Goal: Contribute content

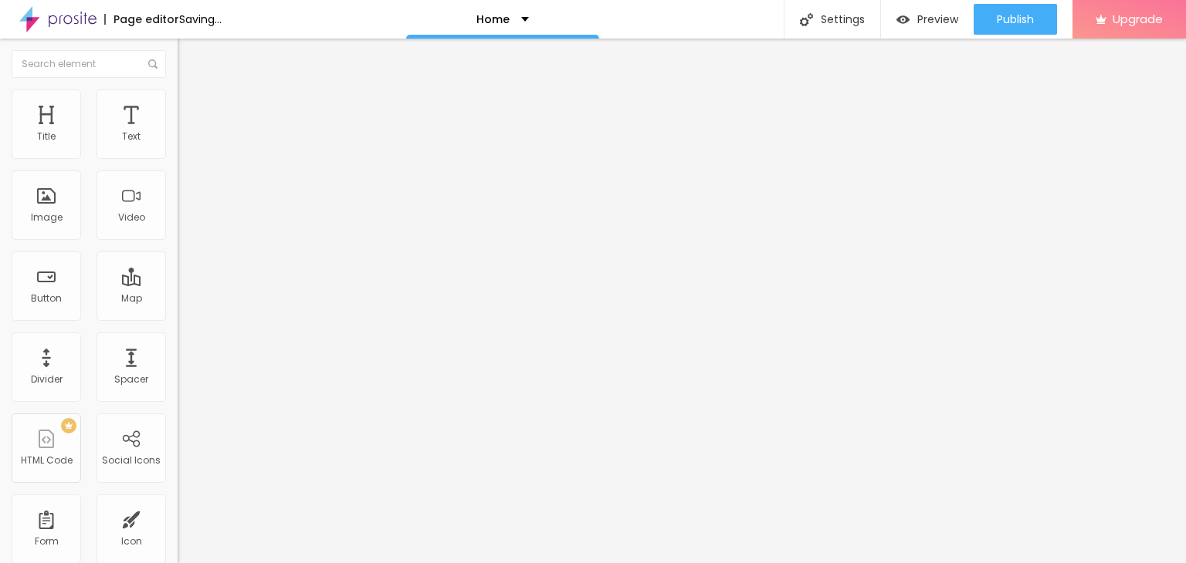
click at [178, 145] on input "Click me" at bounding box center [270, 137] width 185 height 15
paste input "text"
paste input "Whatsapp 📞 :- [PHONE_NUMBER]"
type input "Whatsapp 📞 :- [PHONE_NUMBER]"
click at [178, 316] on input "https://" at bounding box center [270, 310] width 185 height 15
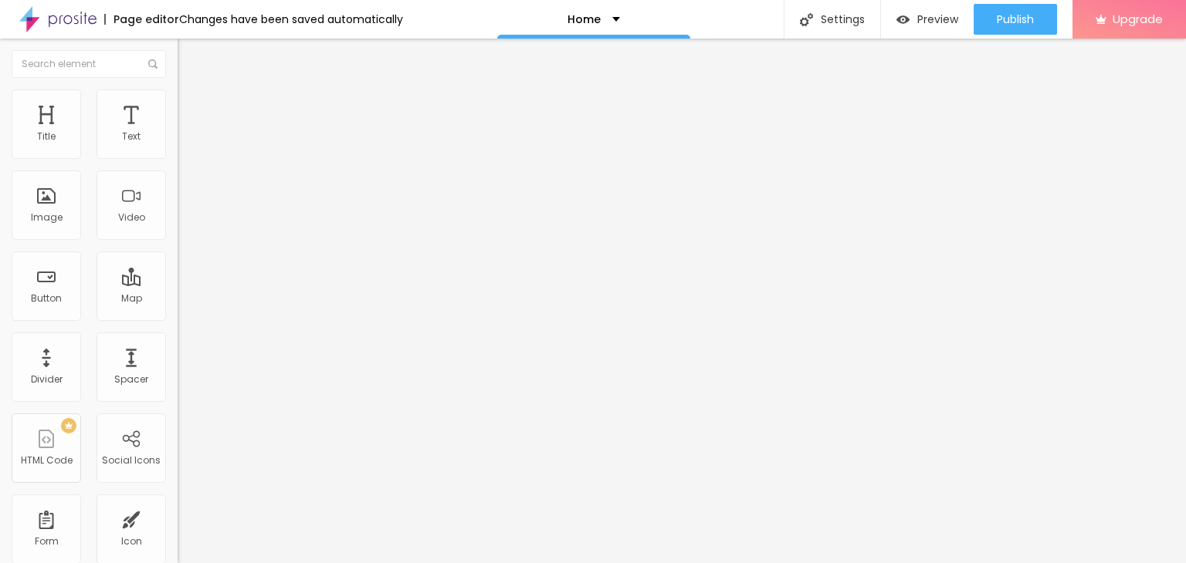
click at [178, 318] on input "https://" at bounding box center [270, 310] width 185 height 15
paste input "[DOMAIN_NAME][URL]"
type input "[URL][DOMAIN_NAME]"
click at [178, 343] on div "Open in new tab" at bounding box center [267, 341] width 178 height 8
click at [178, 133] on span "Change image" at bounding box center [219, 126] width 83 height 13
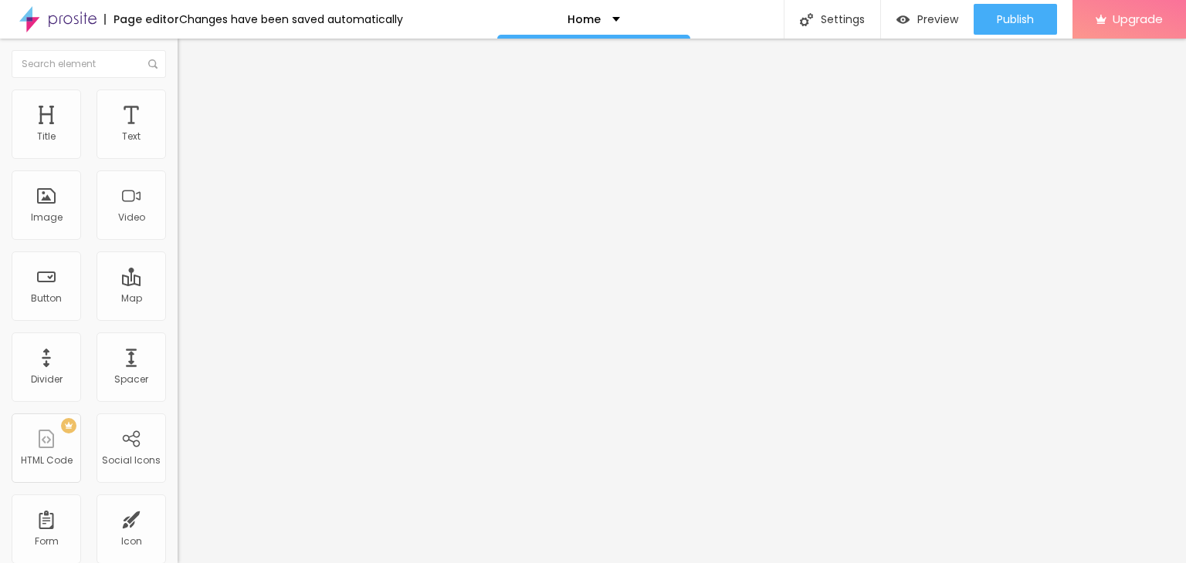
click at [178, 131] on div "Add image" at bounding box center [267, 125] width 178 height 11
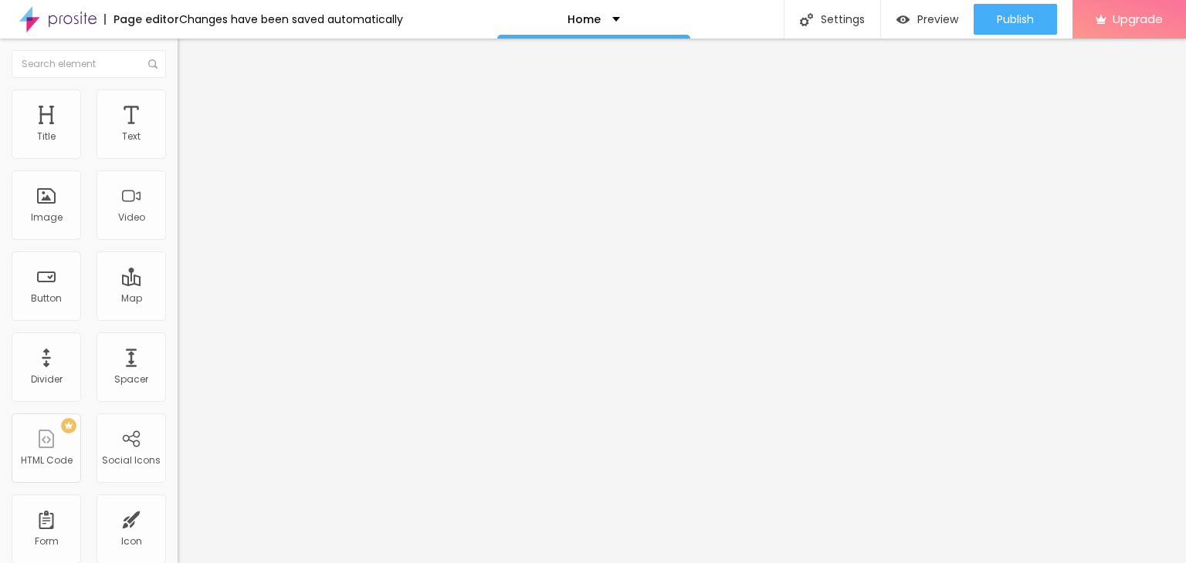
click at [178, 133] on span "Add image" at bounding box center [209, 126] width 63 height 13
click at [178, 316] on input "https://" at bounding box center [270, 308] width 185 height 15
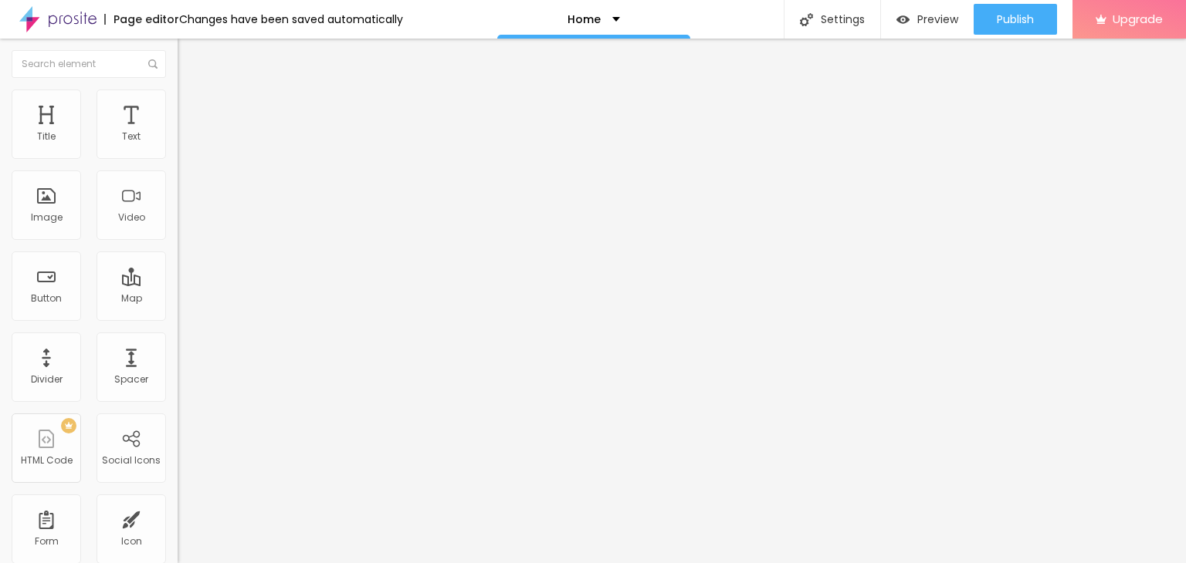
type input "[URL][DOMAIN_NAME]"
click at [178, 316] on input "https://" at bounding box center [270, 308] width 185 height 15
type input "[URL][DOMAIN_NAME]"
